Goal: Download file/media

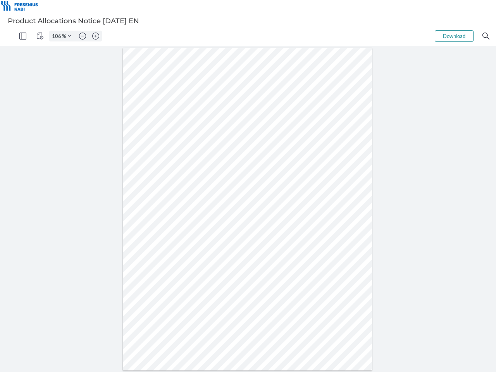
click at [23, 36] on img "Panel" at bounding box center [22, 36] width 7 height 7
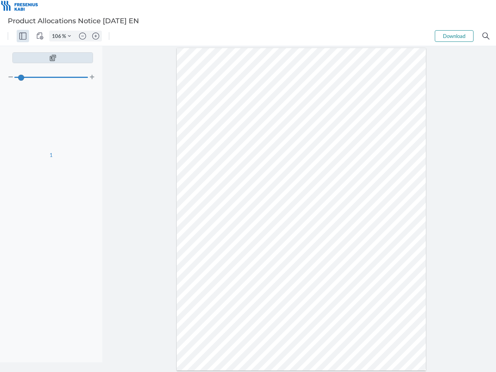
click at [40, 36] on img "View Controls" at bounding box center [39, 36] width 7 height 7
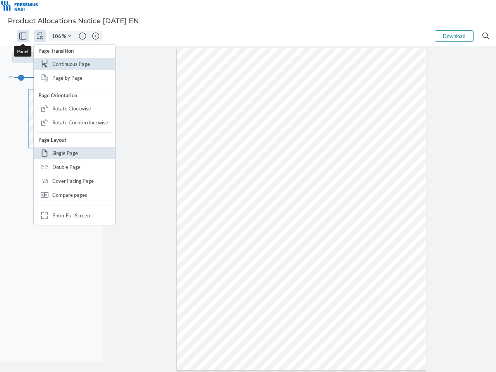
click at [58, 36] on input "106" at bounding box center [56, 36] width 12 height 7
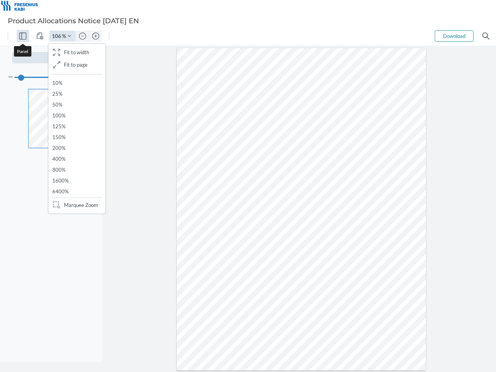
click at [69, 36] on img "Zoom Controls" at bounding box center [69, 36] width 3 height 3
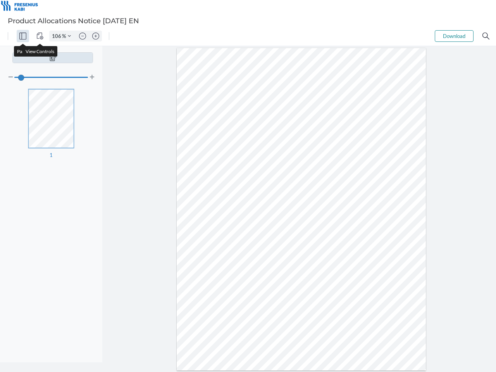
click at [83, 36] on img "Zoom out" at bounding box center [82, 36] width 7 height 7
click at [96, 36] on img "Zoom in" at bounding box center [95, 36] width 7 height 7
type input "106"
click at [455, 36] on button "Download" at bounding box center [454, 36] width 39 height 12
click at [486, 36] on img "Search" at bounding box center [486, 36] width 7 height 7
